Goal: Find specific page/section: Find specific page/section

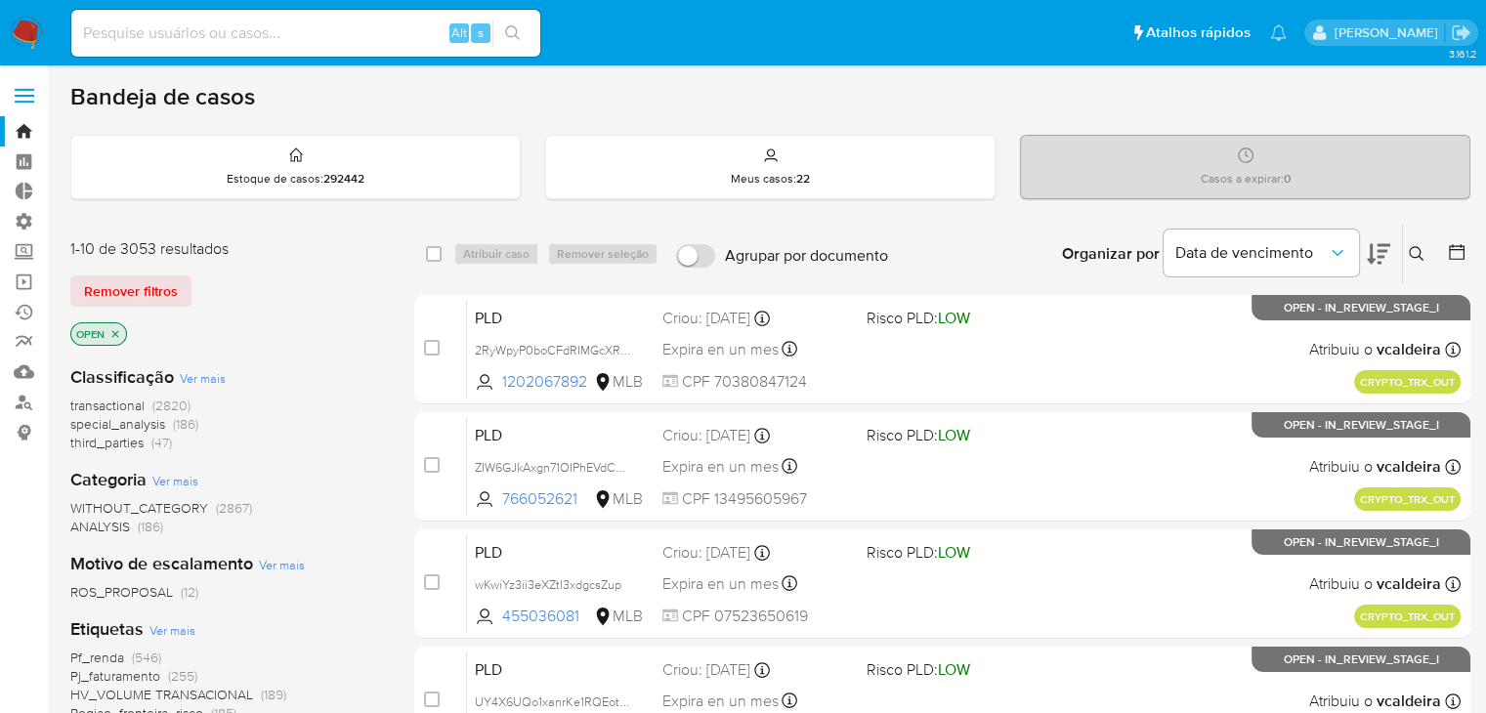
click at [149, 28] on input at bounding box center [305, 33] width 469 height 25
paste input "687343944"
type input "687343944"
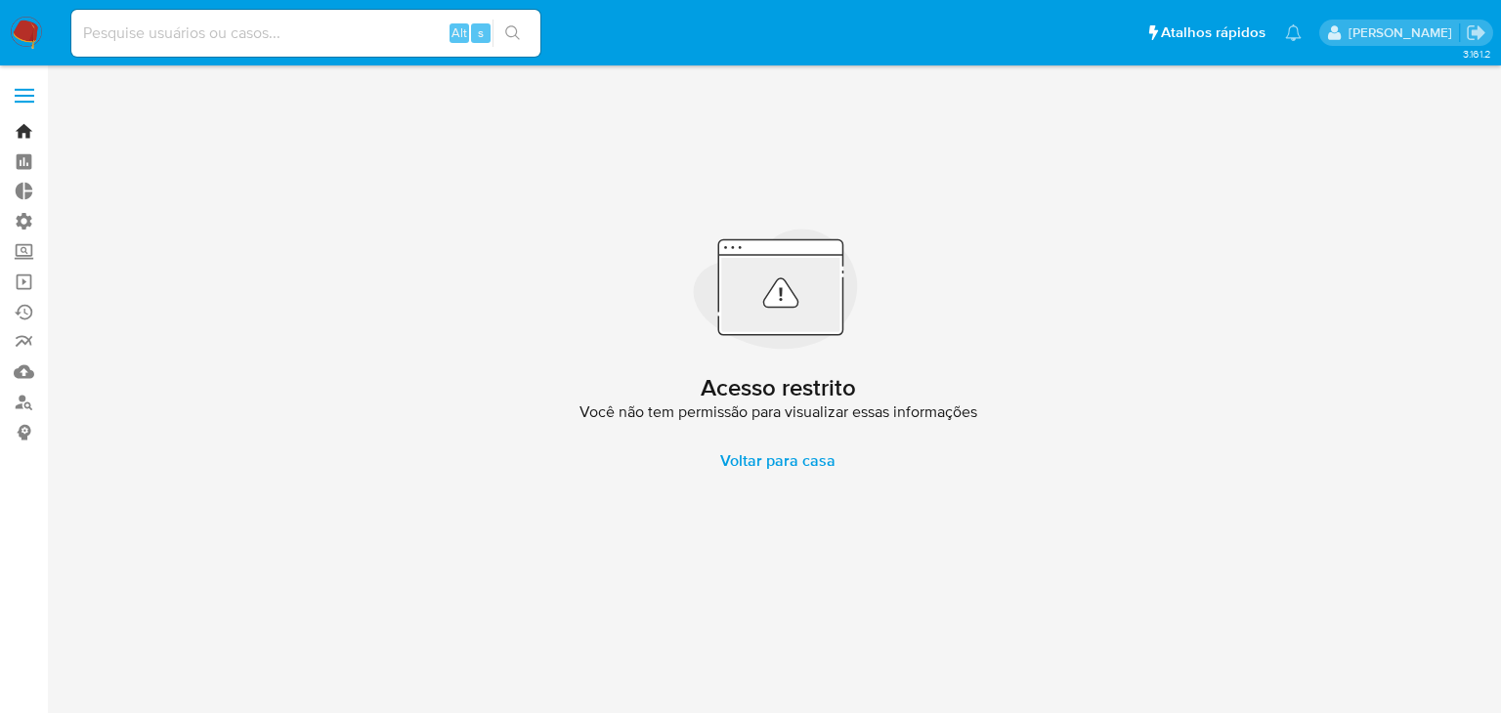
click at [19, 134] on link "Bandeja" at bounding box center [116, 131] width 233 height 30
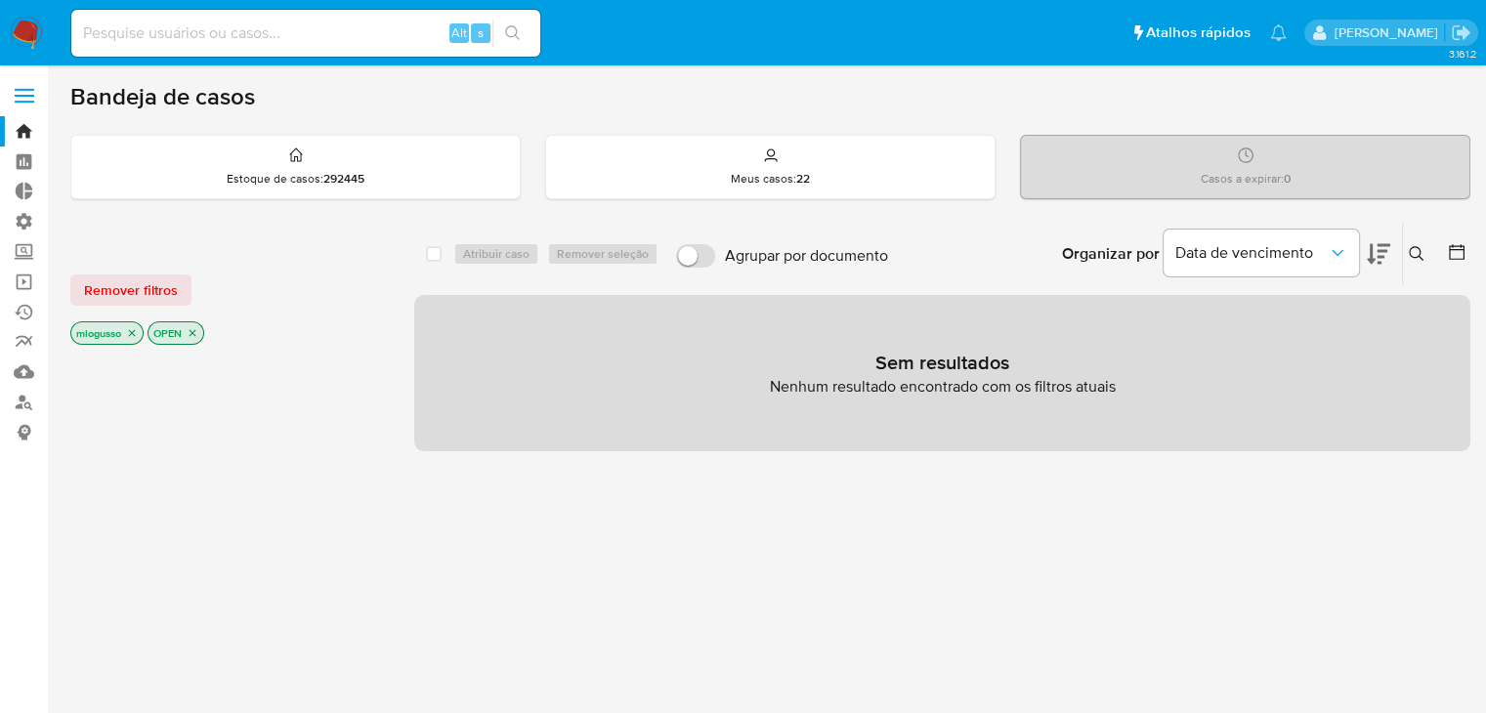
click at [133, 333] on icon "close-filter" at bounding box center [132, 333] width 12 height 12
